Goal: Task Accomplishment & Management: Complete application form

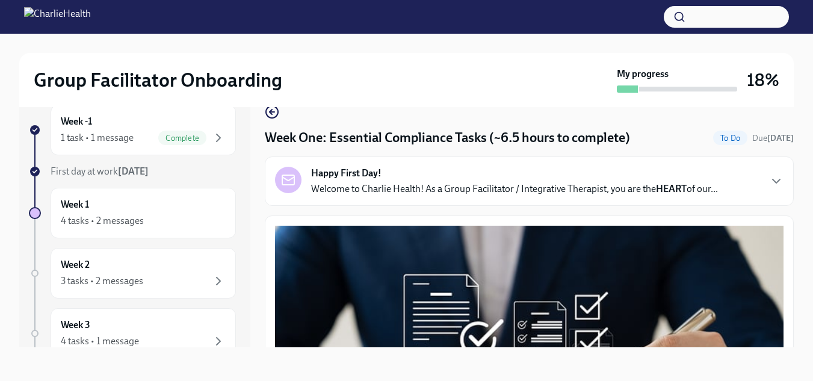
scroll to position [2898, 0]
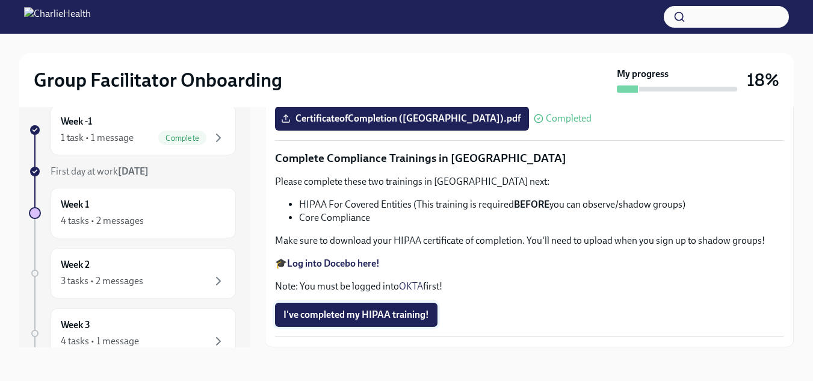
click at [391, 310] on span "I've completed my HIPAA training!" at bounding box center [356, 315] width 146 height 12
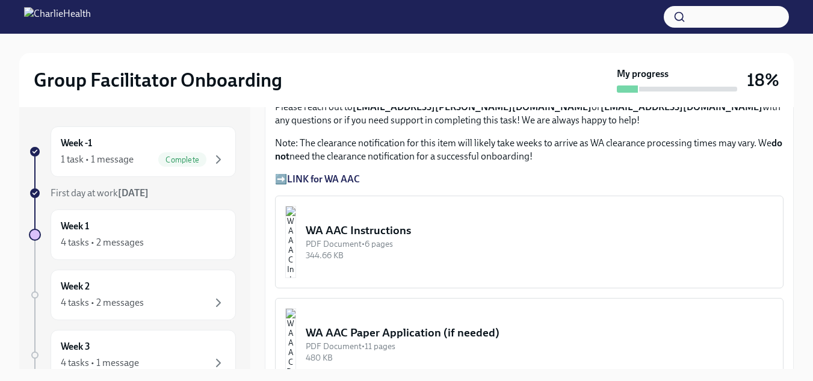
scroll to position [876, 0]
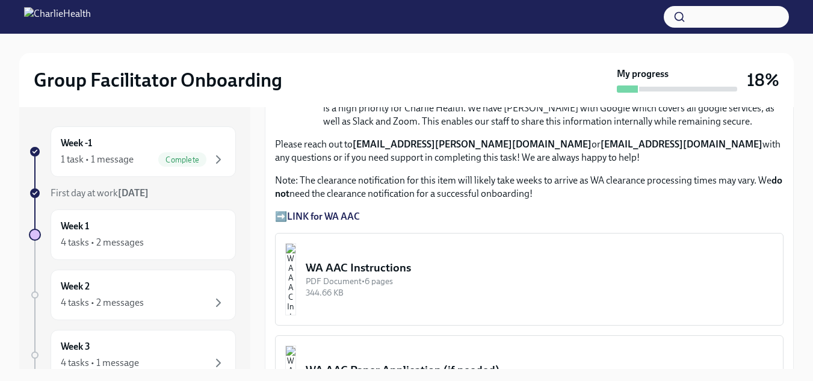
click at [336, 211] on strong "LINK for WA AAC" at bounding box center [323, 216] width 73 height 11
click at [147, 246] on div "4 tasks • 2 messages" at bounding box center [143, 242] width 165 height 14
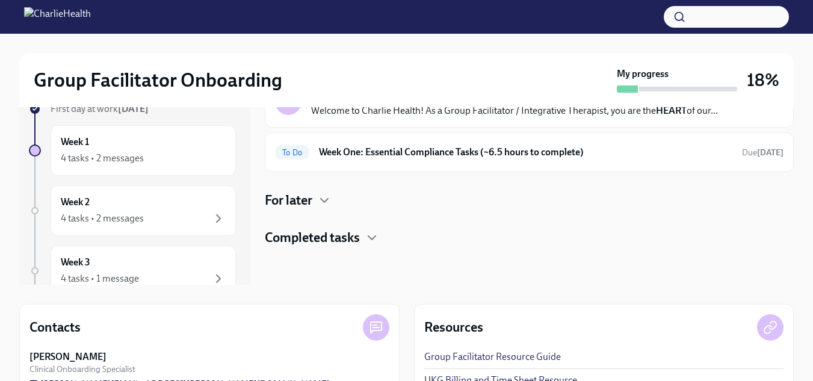
scroll to position [82, 0]
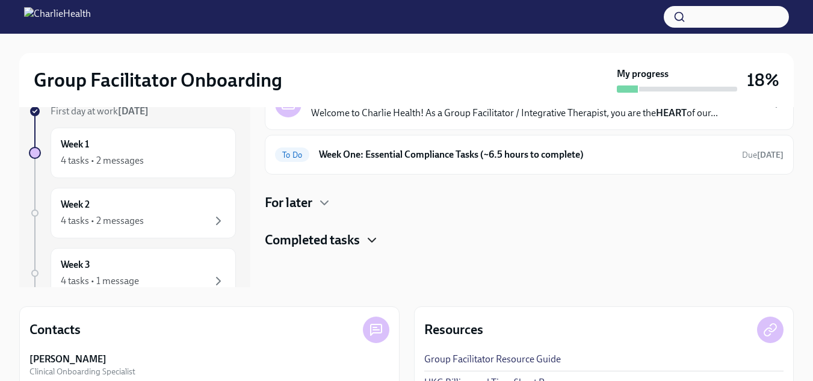
click at [370, 242] on icon "button" at bounding box center [372, 240] width 14 height 14
click at [322, 209] on icon "button" at bounding box center [324, 202] width 14 height 14
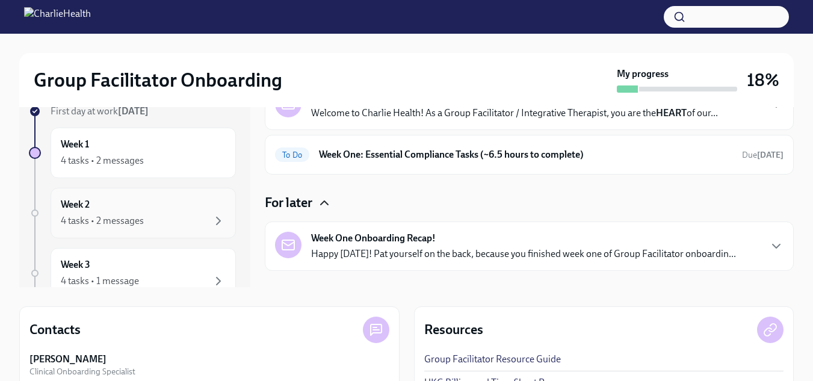
click at [197, 223] on div "4 tasks • 2 messages" at bounding box center [143, 221] width 165 height 14
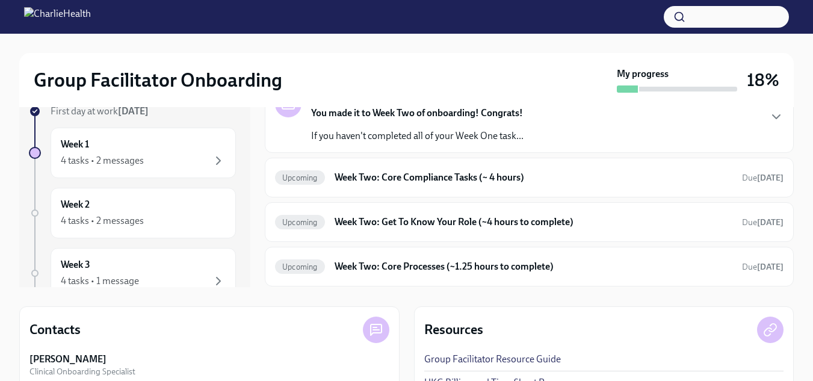
click at [700, 134] on div "Happy Week Two! You made it to Week Two of onboarding! Congrats! If you haven't…" at bounding box center [529, 117] width 508 height 52
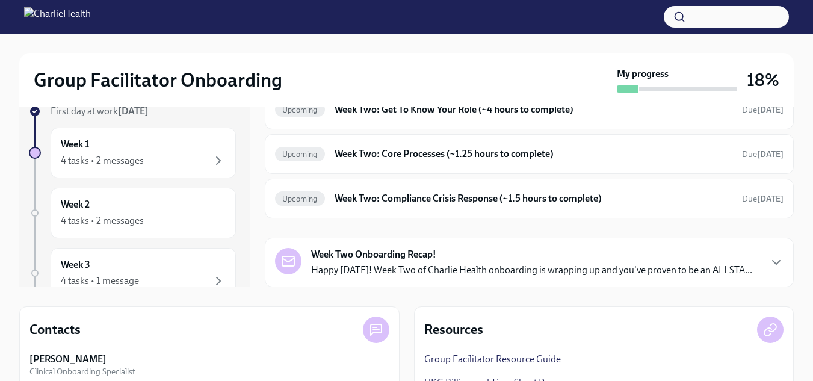
scroll to position [463, 0]
click at [533, 75] on div "Upcoming Week Two: Core Compliance Tasks (~ 4 hours) Due [DATE]" at bounding box center [529, 64] width 508 height 19
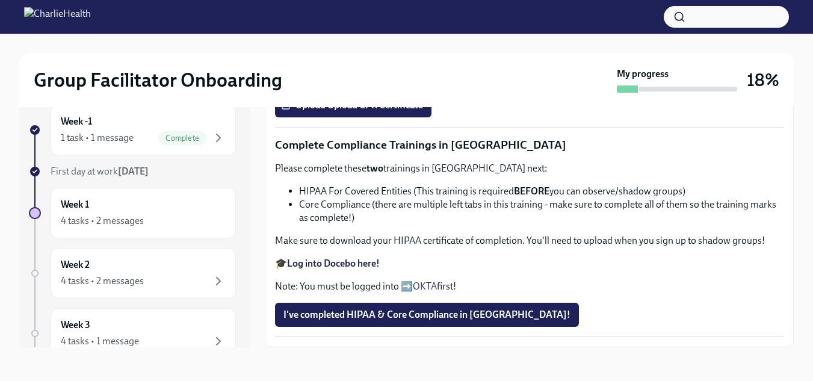
scroll to position [811, 0]
click at [345, 268] on strong "Log into Docebo here!" at bounding box center [333, 262] width 93 height 11
click at [398, 111] on span "Upload Upload CPR Certificate" at bounding box center [353, 105] width 140 height 12
click at [0, 0] on input "Upload Upload CPR Certificate" at bounding box center [0, 0] width 0 height 0
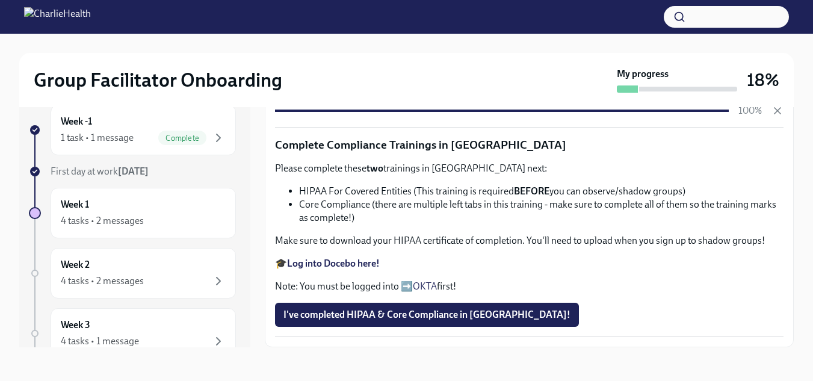
scroll to position [803, 0]
click at [471, 310] on span "I've completed HIPAA & Core Compliance in [GEOGRAPHIC_DATA]!" at bounding box center [426, 315] width 287 height 12
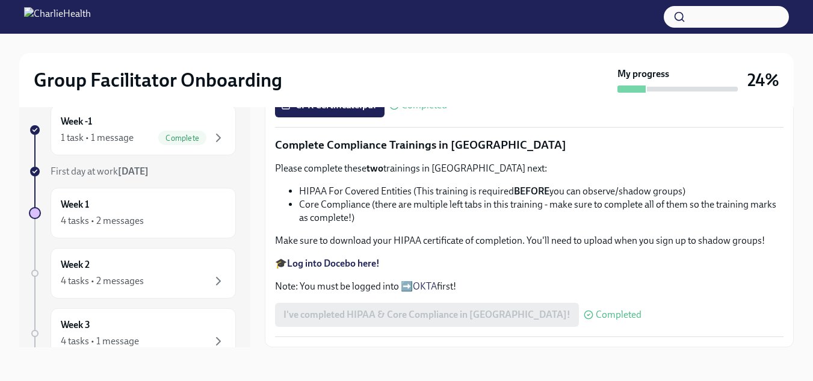
scroll to position [0, 0]
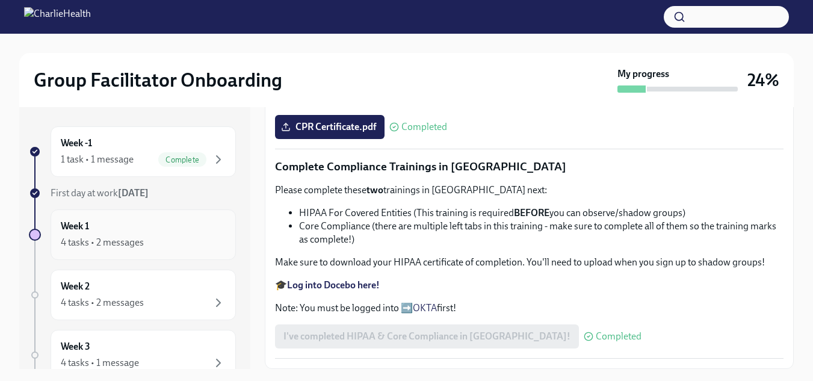
click at [150, 233] on div "Week 1 4 tasks • 2 messages" at bounding box center [143, 235] width 165 height 30
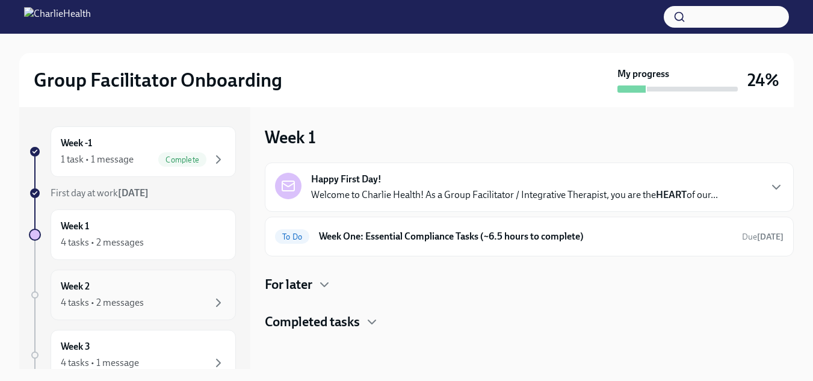
click at [151, 312] on div "Week 2 4 tasks • 2 messages" at bounding box center [143, 294] width 185 height 51
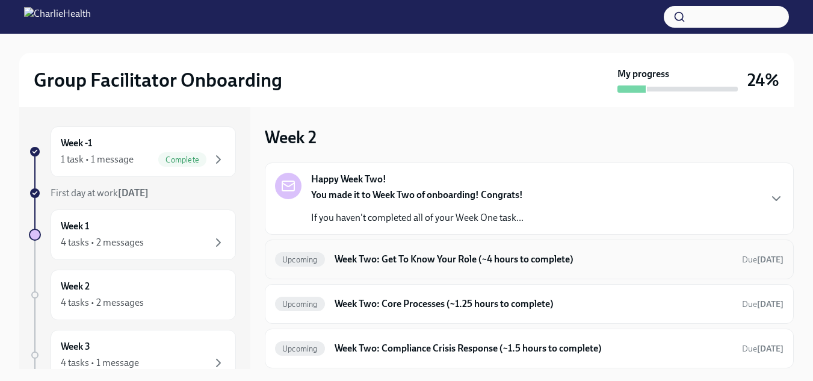
click at [504, 262] on h6 "Week Two: Get To Know Your Role (~4 hours to complete)" at bounding box center [533, 259] width 398 height 13
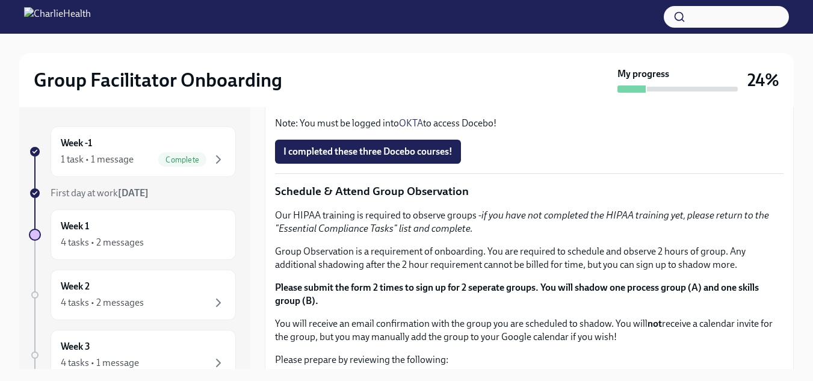
scroll to position [470, 0]
